Goal: Check status: Check status

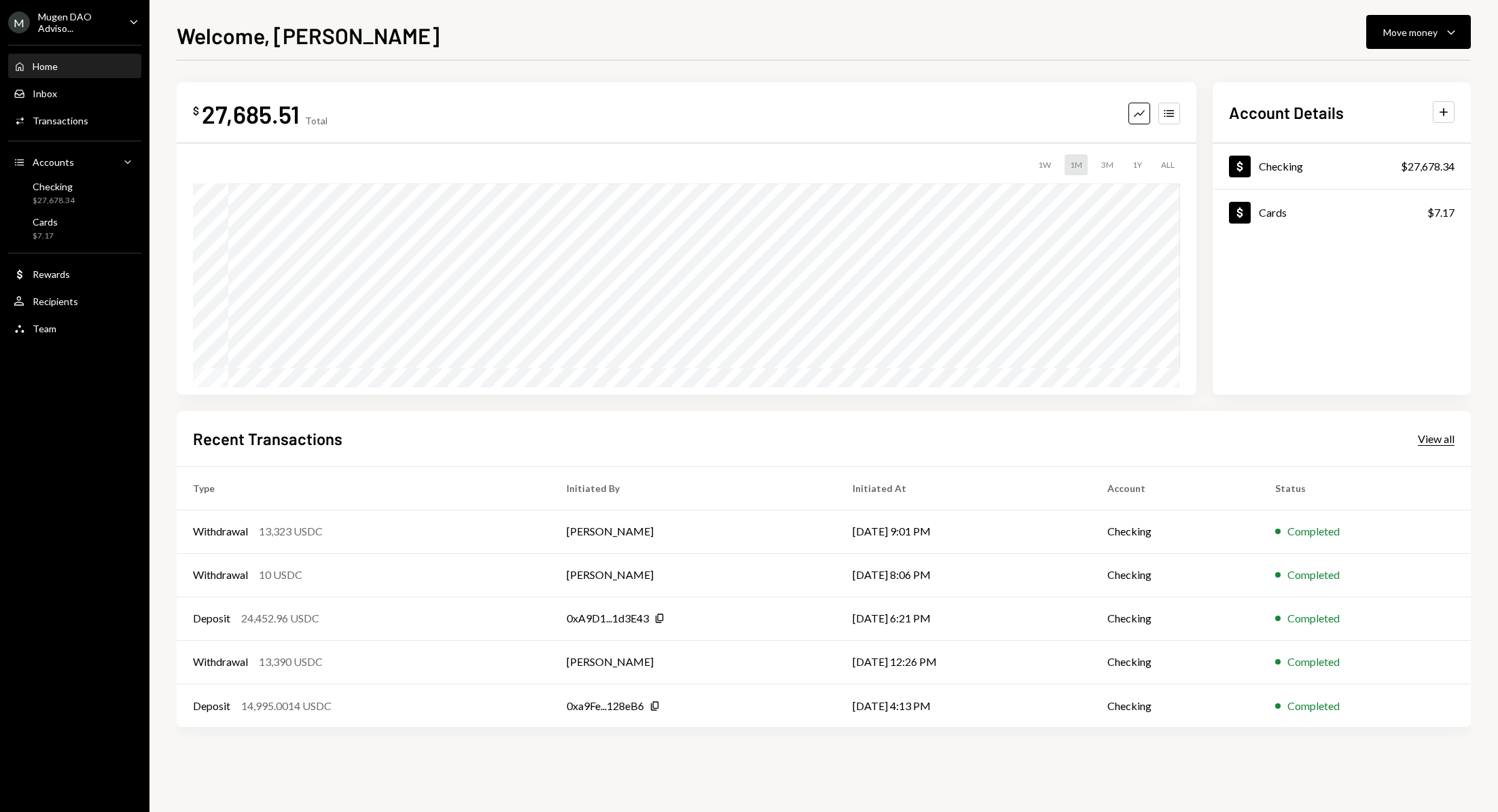
click at [1430, 442] on div "View all" at bounding box center [1436, 439] width 37 height 13
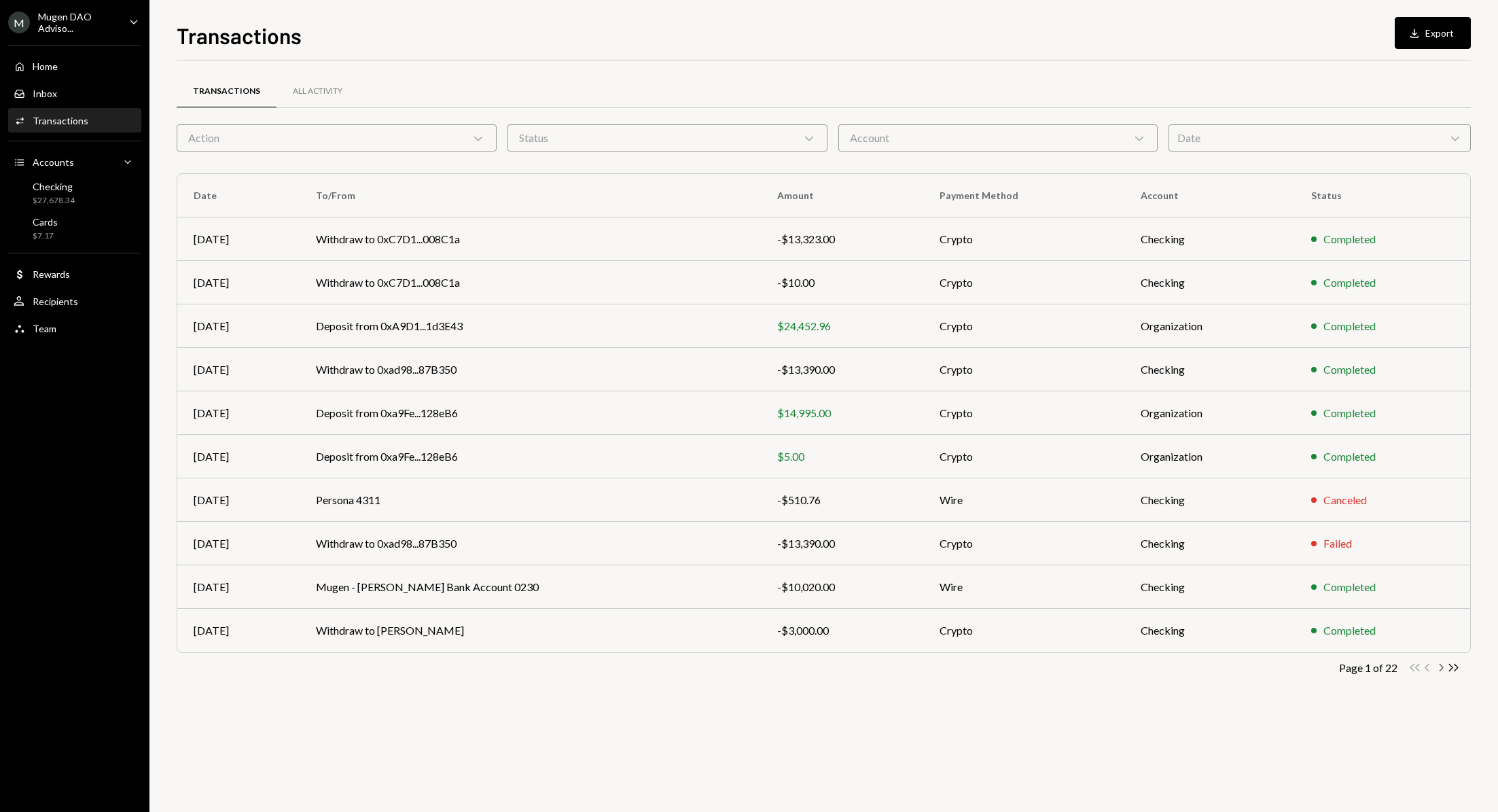
click at [1438, 668] on icon "Chevron Right" at bounding box center [1439, 667] width 13 height 13
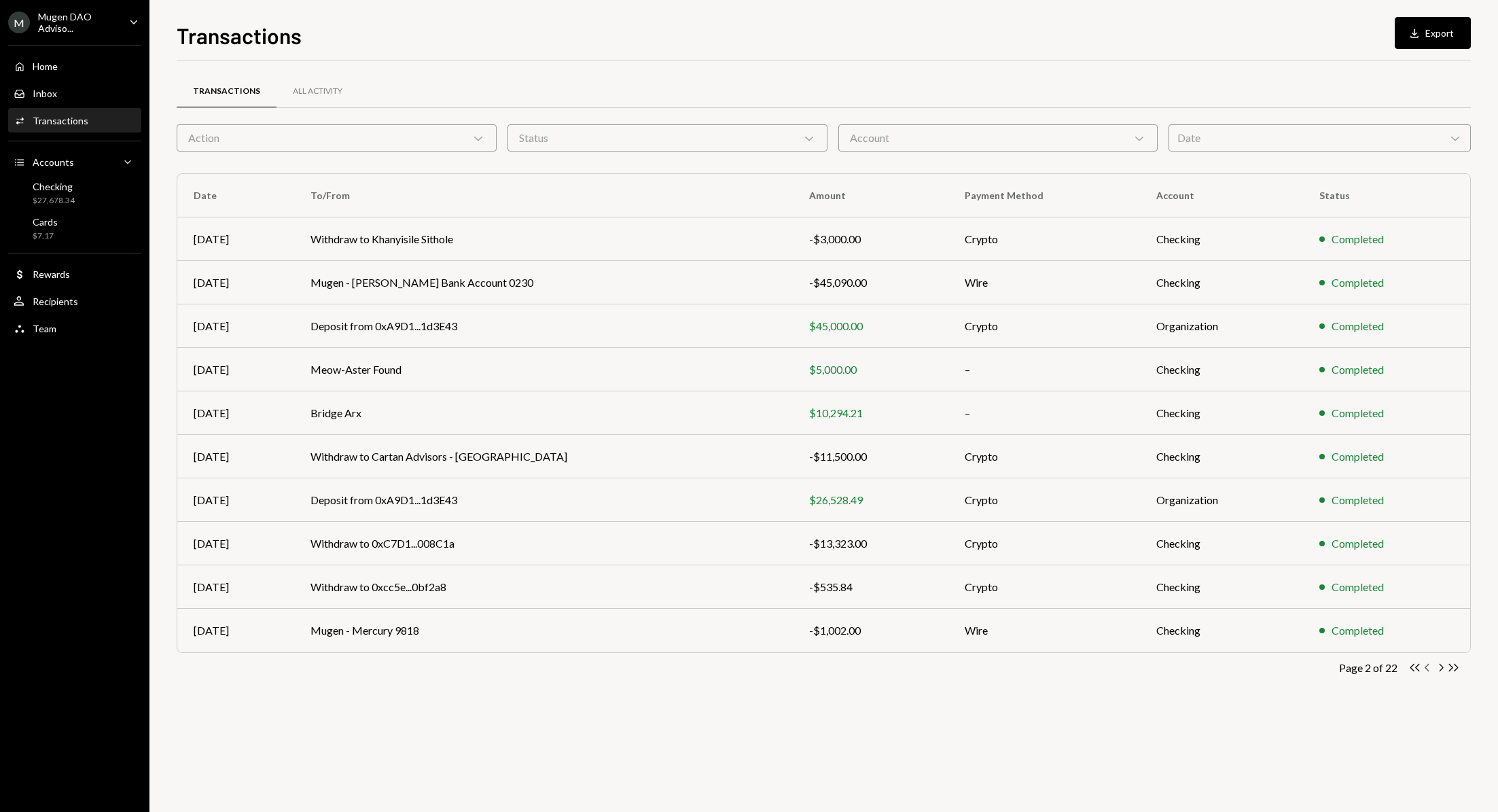
click at [1430, 670] on icon "Chevron Left" at bounding box center [1427, 667] width 13 height 13
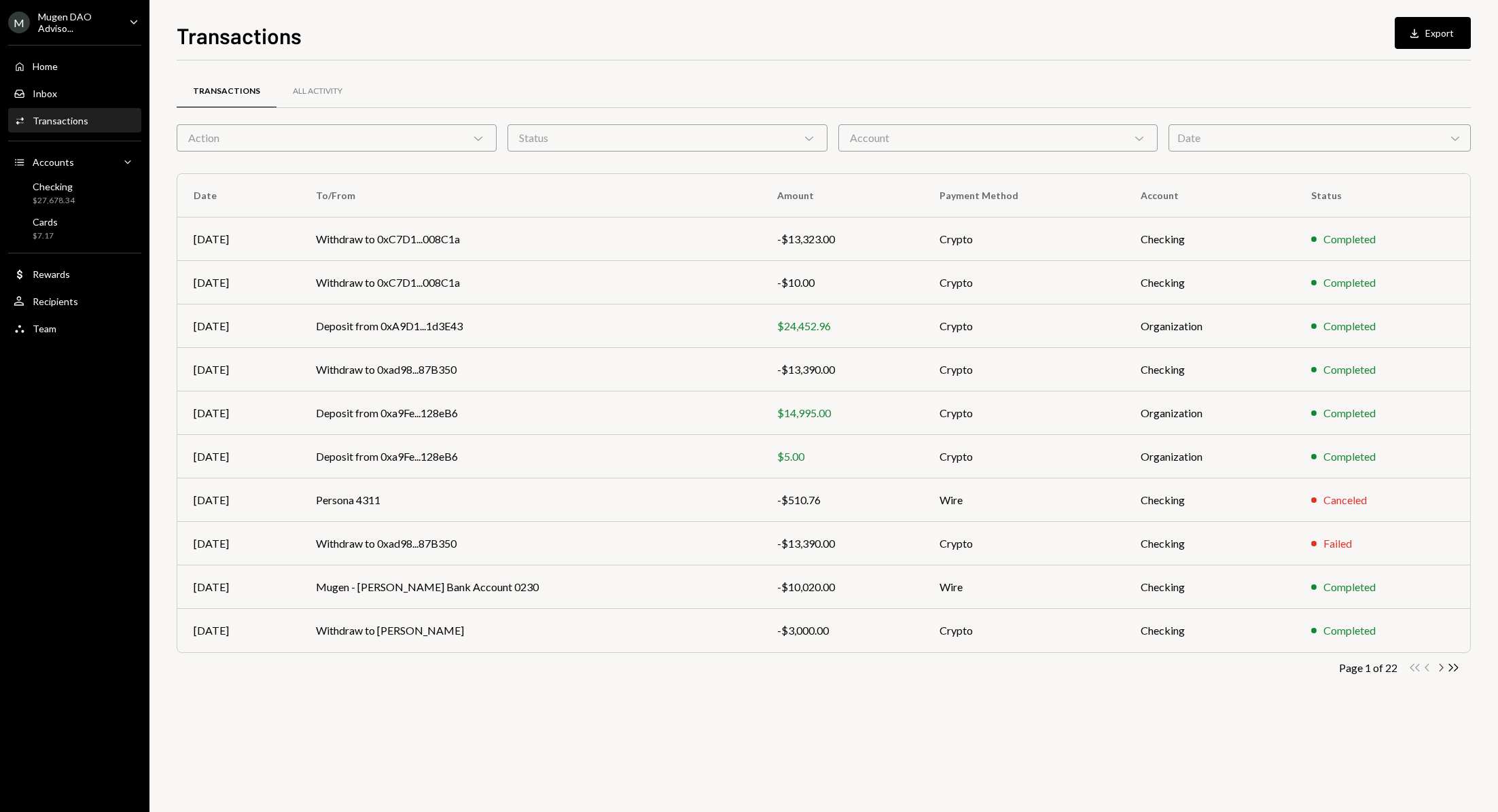
click at [1441, 669] on icon "Chevron Right" at bounding box center [1439, 667] width 13 height 13
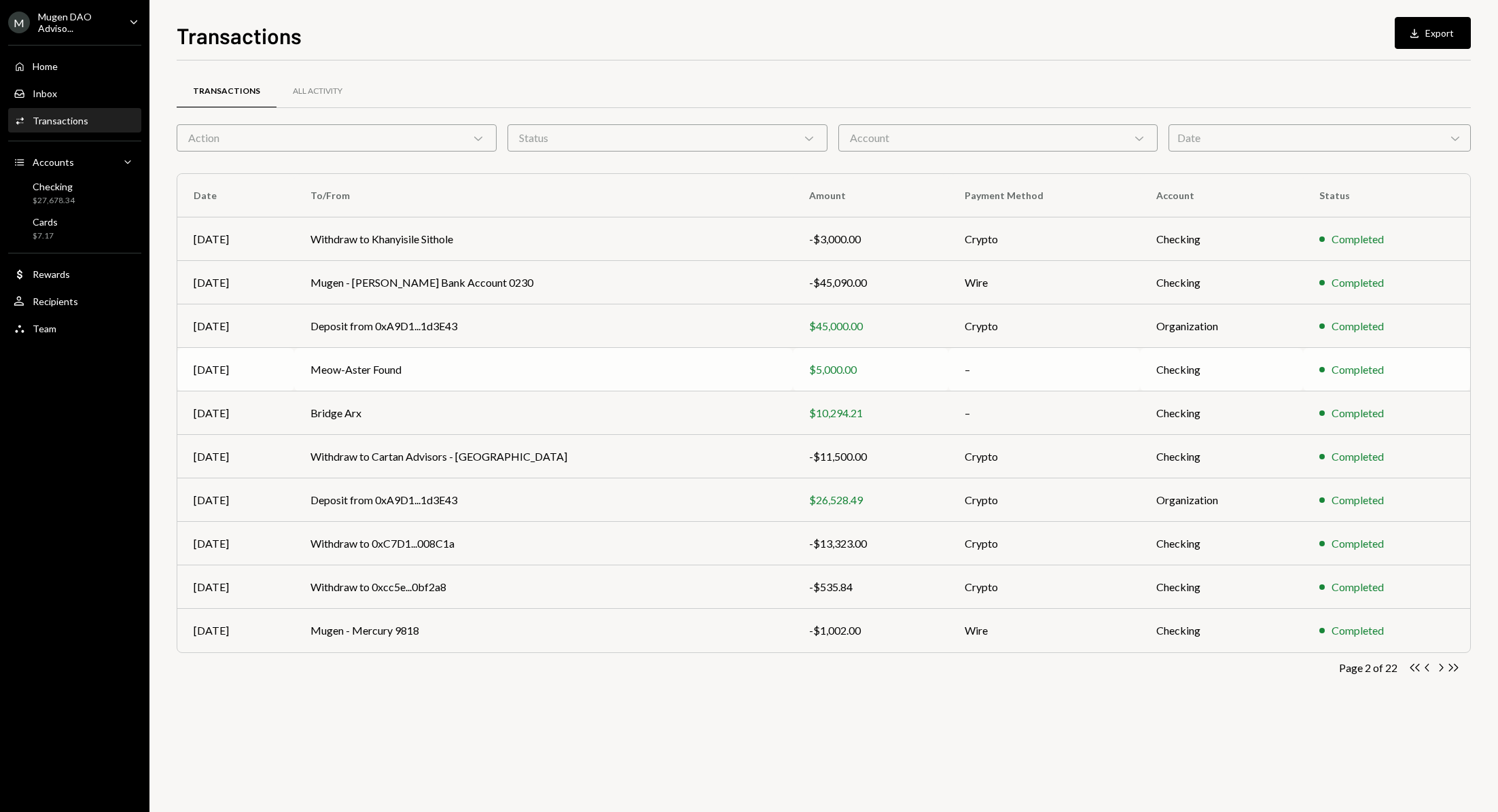
click at [494, 379] on td "Meow-Aster Found" at bounding box center [544, 368] width 498 height 43
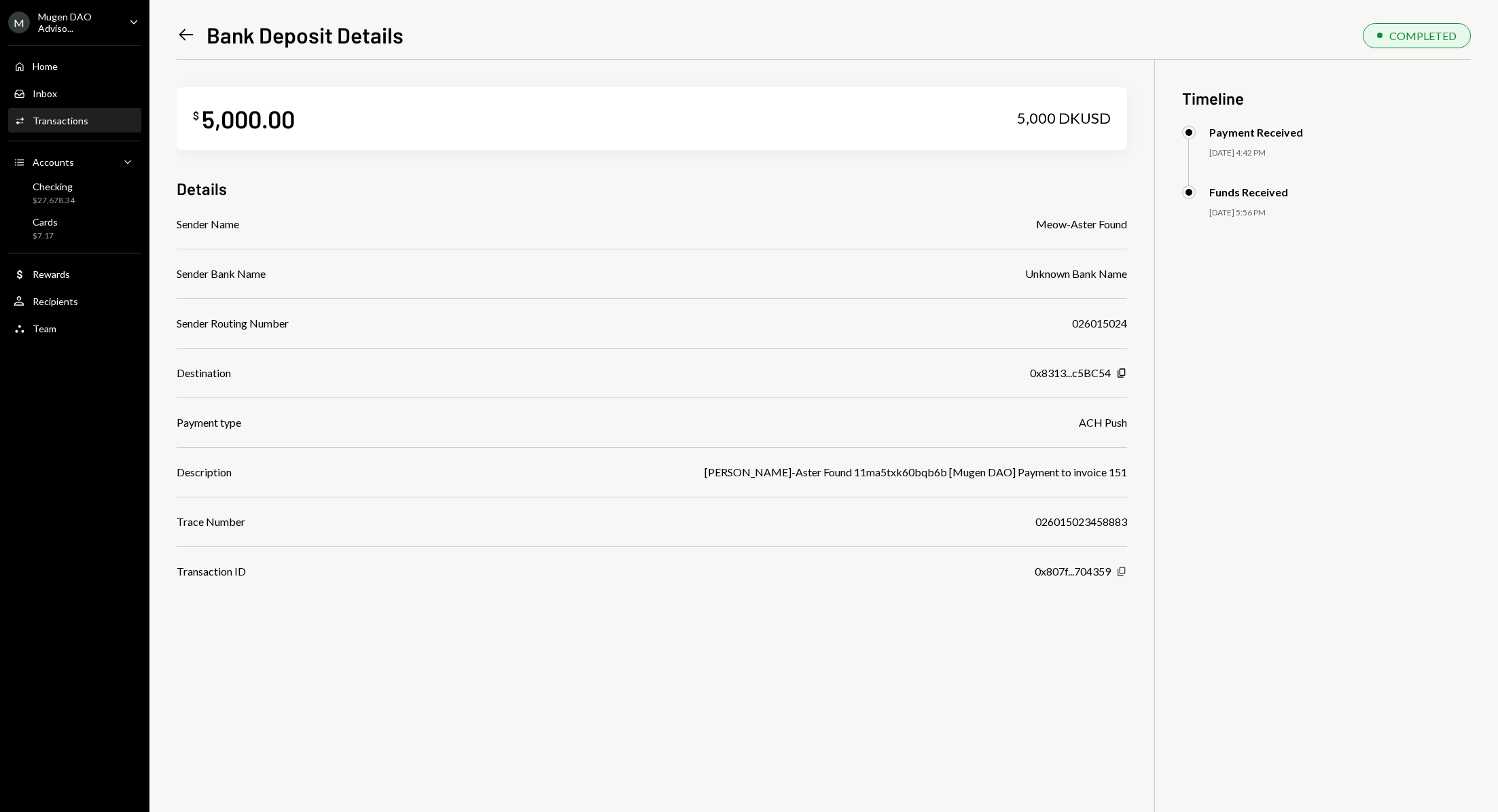
click at [1120, 568] on icon "Copy" at bounding box center [1121, 571] width 11 height 11
click at [183, 38] on icon "Left Arrow" at bounding box center [187, 35] width 19 height 19
